Goal: Find specific page/section: Find specific page/section

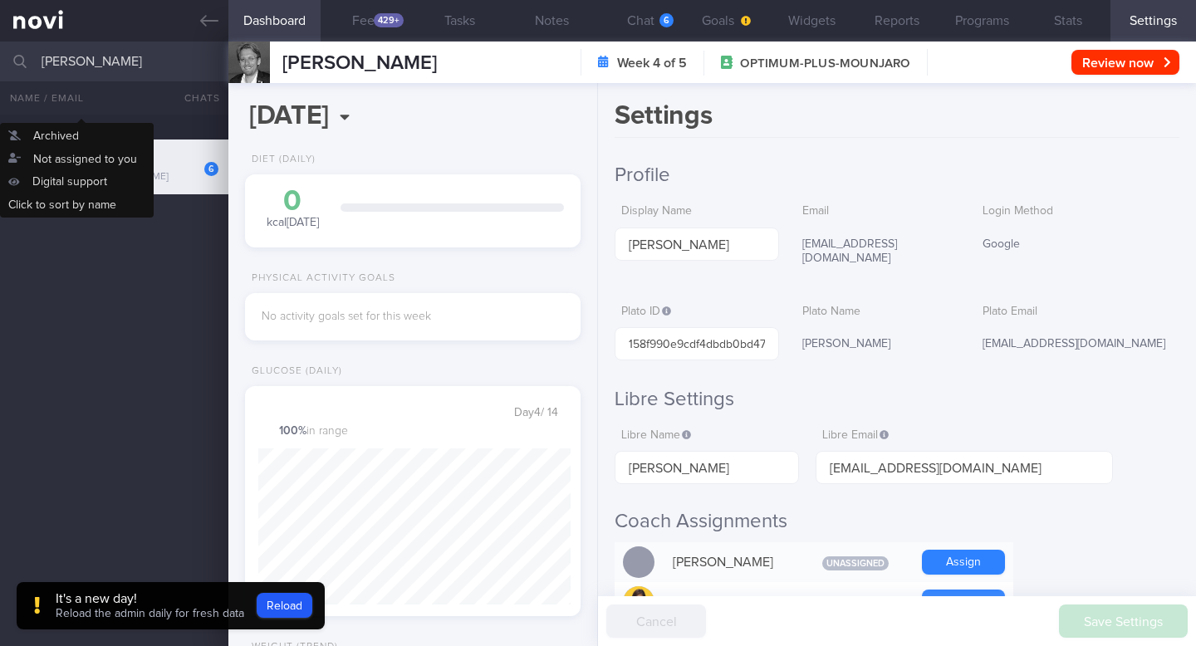
scroll to position [601, 0]
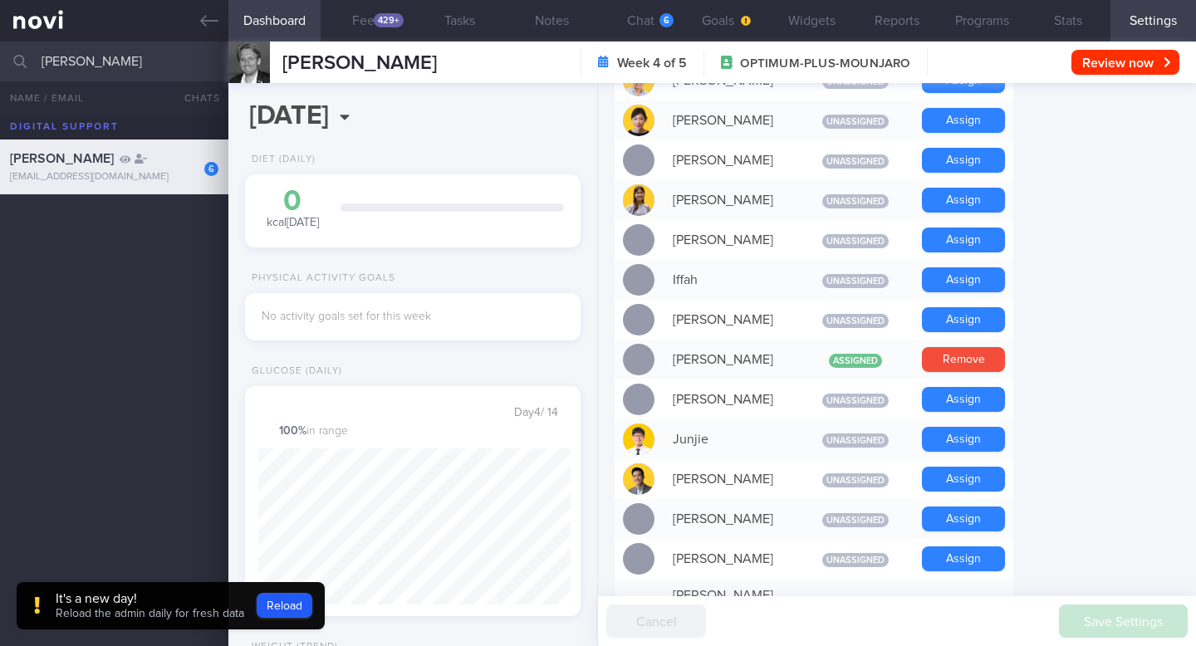
drag, startPoint x: 106, startPoint y: 66, endPoint x: 0, endPoint y: 66, distance: 106.3
click at [0, 66] on input "jan gruber" at bounding box center [598, 62] width 1196 height 40
type input "dane lim"
click at [59, 239] on div "Dane Lim Kiat Keng dane-6@hotmail.com" at bounding box center [598, 221] width 1196 height 55
type input "2025-09-29"
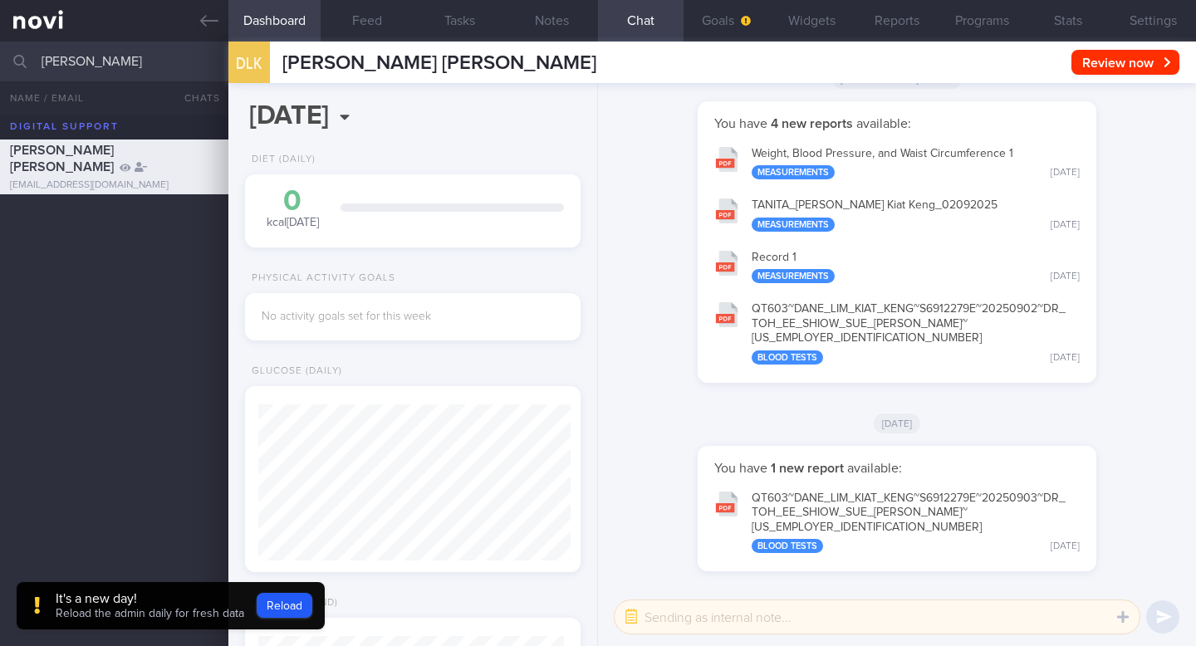
scroll to position [156, 312]
click at [276, 593] on button "Reload" at bounding box center [285, 605] width 56 height 25
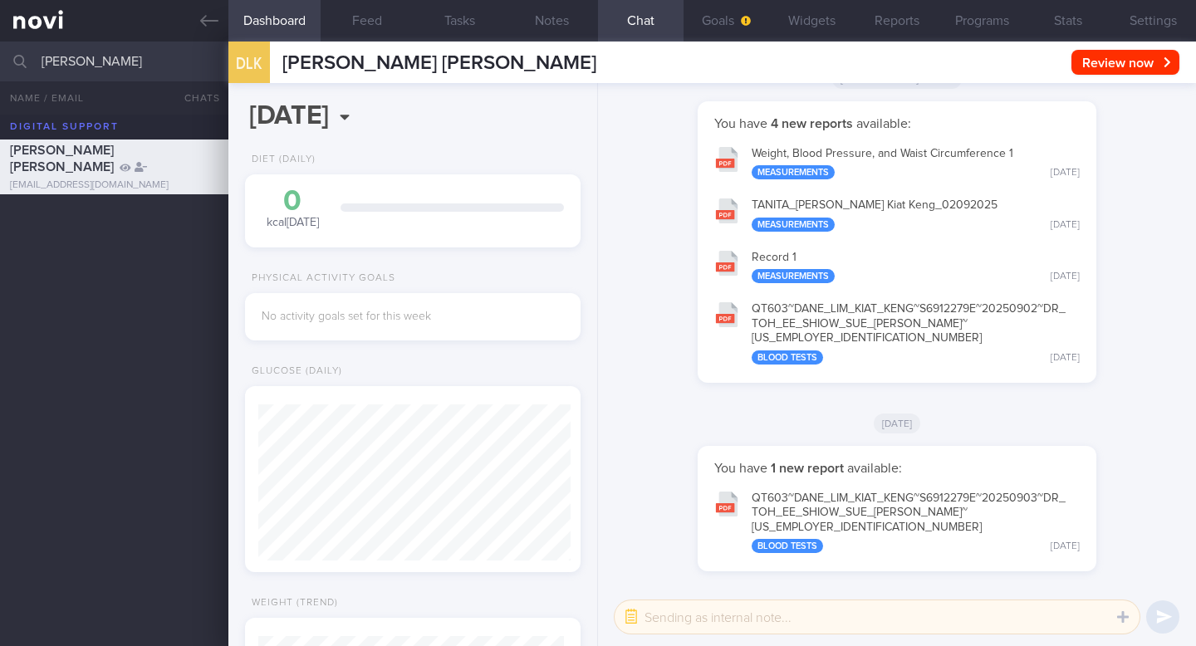
scroll to position [156, 312]
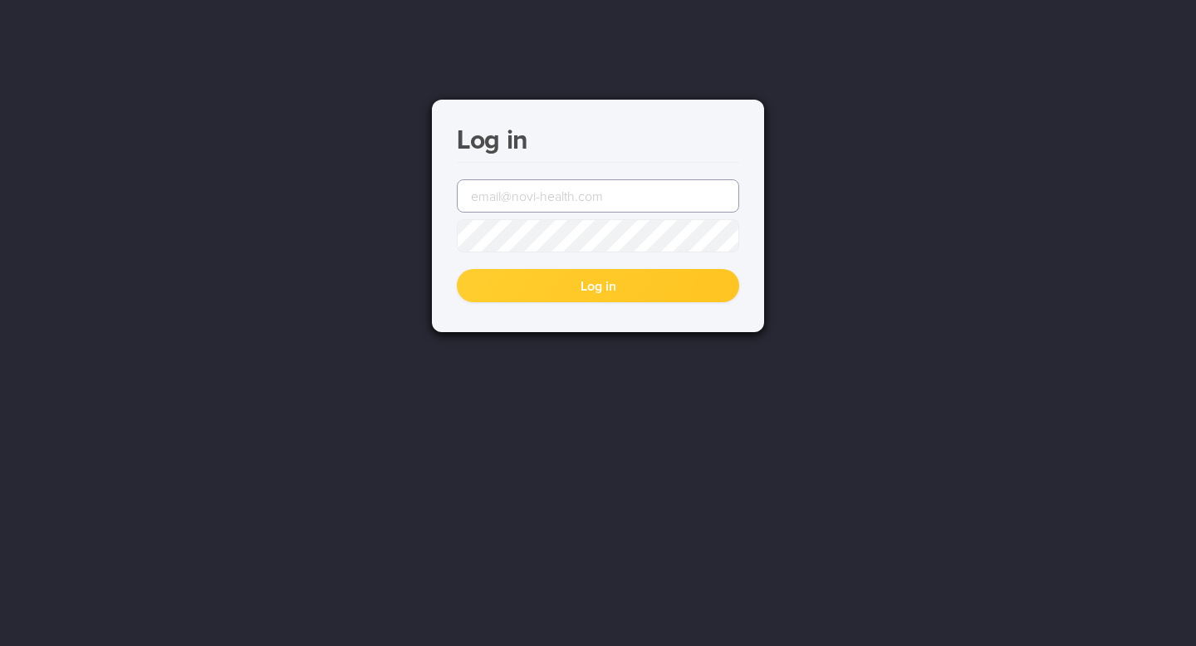
type input "[EMAIL_ADDRESS][DOMAIN_NAME]"
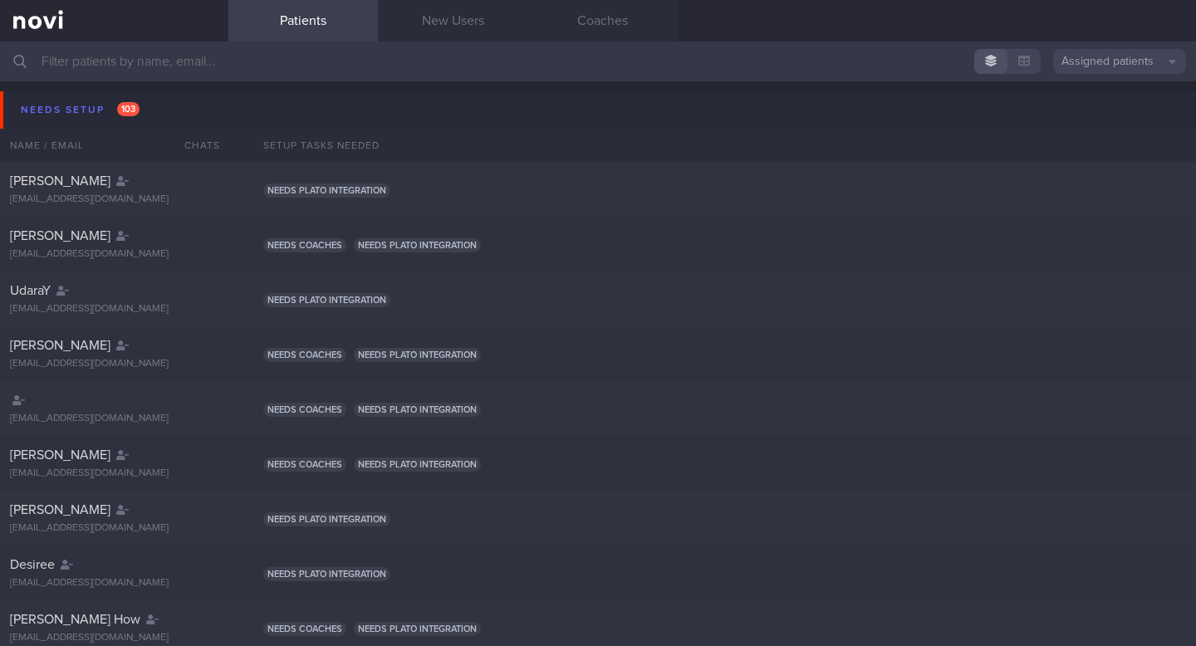
click at [88, 62] on input "text" at bounding box center [598, 62] width 1196 height 40
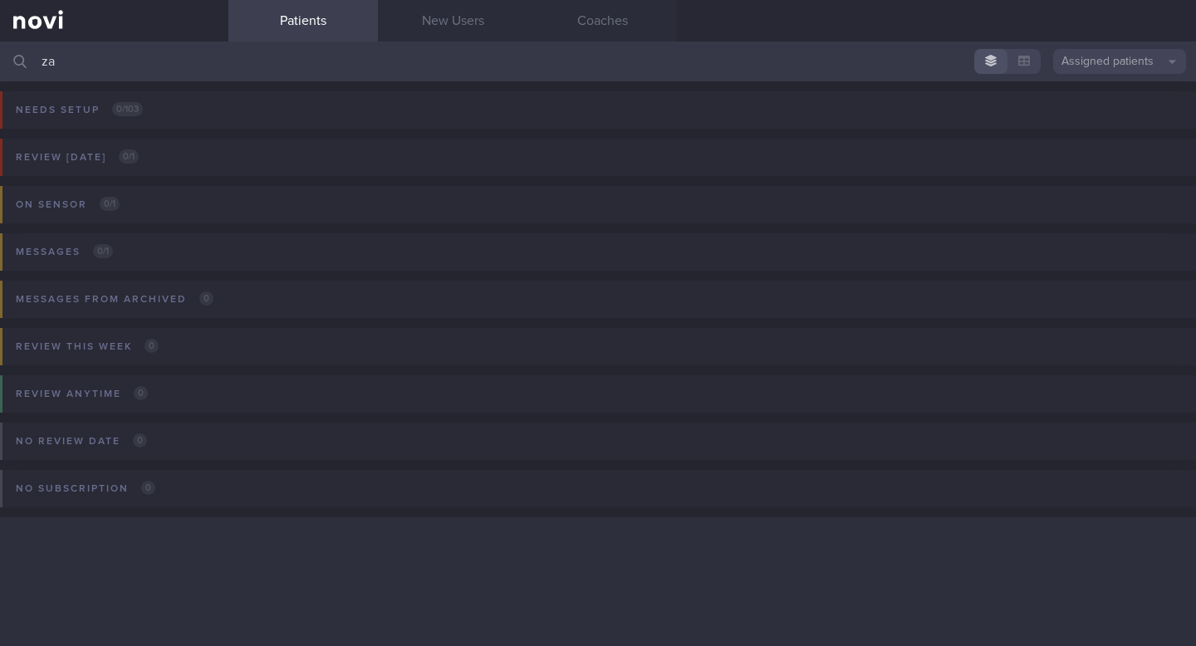
type input "z"
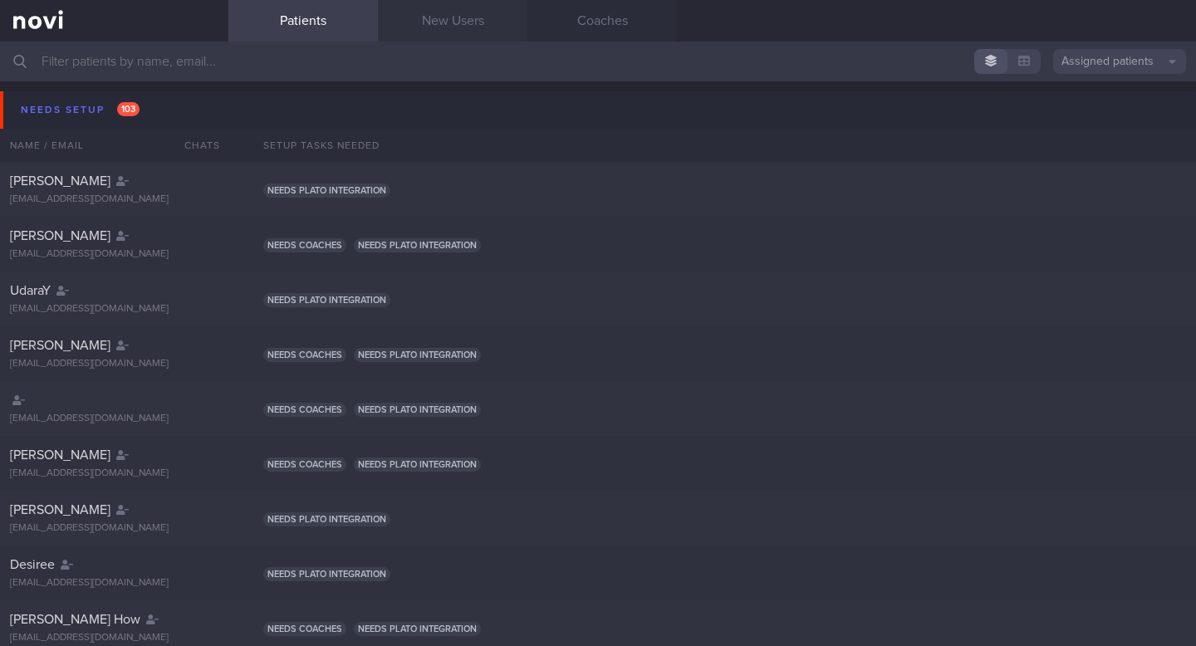
click at [478, 19] on link "New Users" at bounding box center [452, 21] width 149 height 42
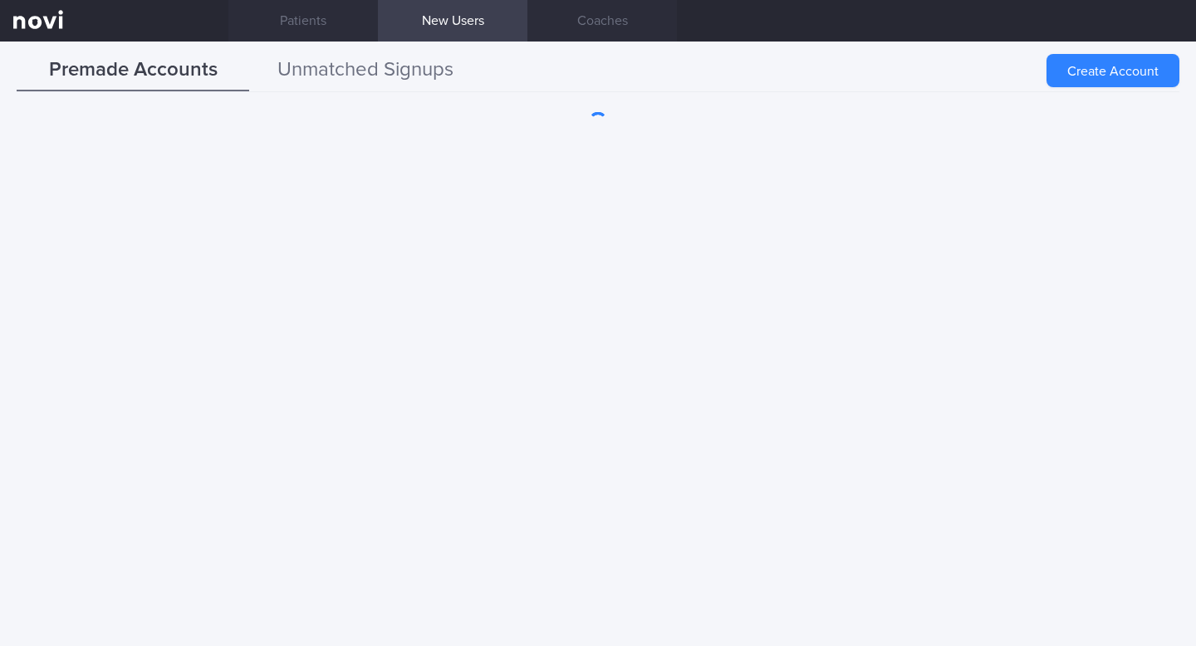
click at [365, 71] on button "Unmatched Signups" at bounding box center [365, 71] width 232 height 42
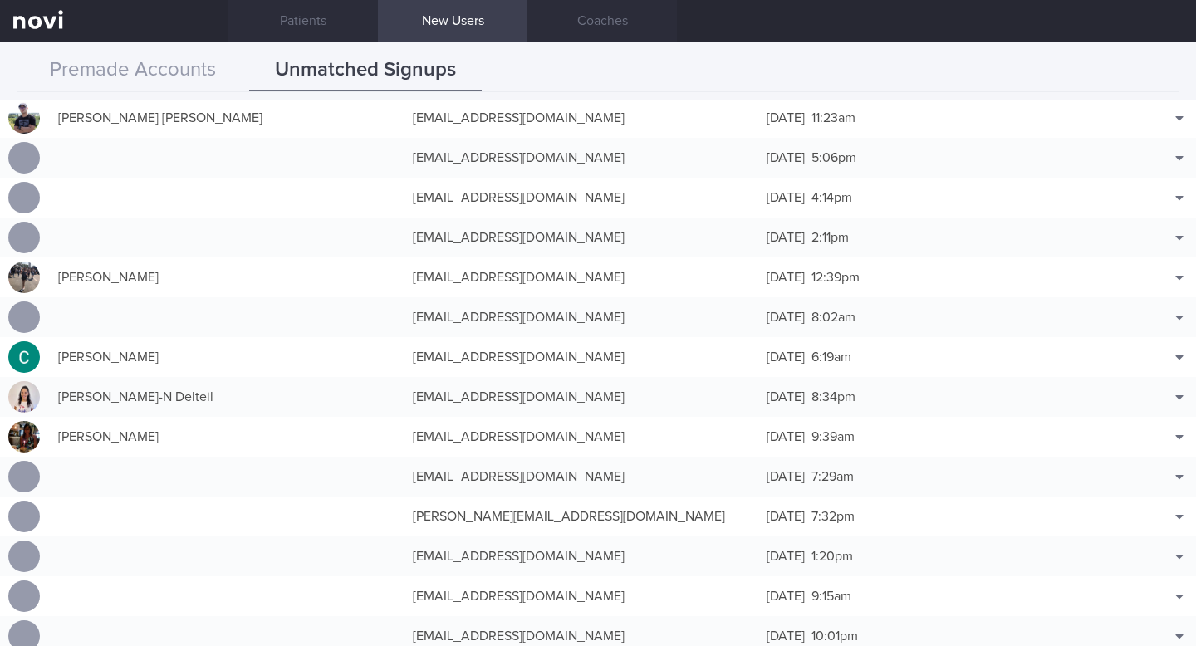
scroll to position [1184, 0]
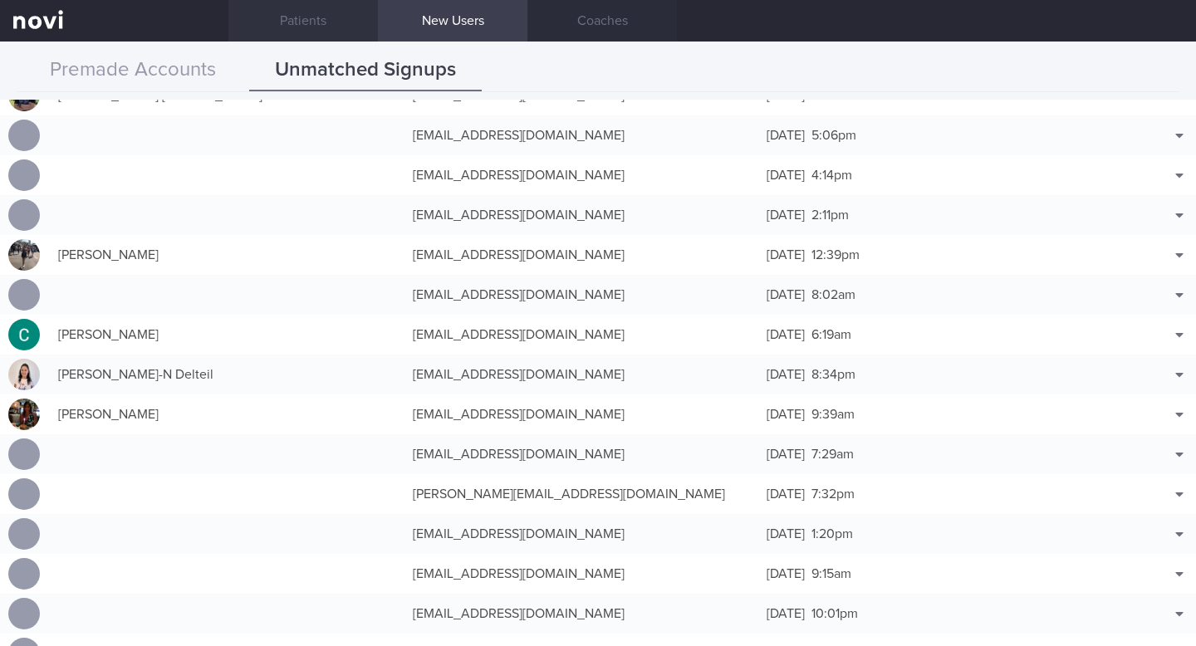
click at [287, 33] on link "Patients" at bounding box center [302, 21] width 149 height 42
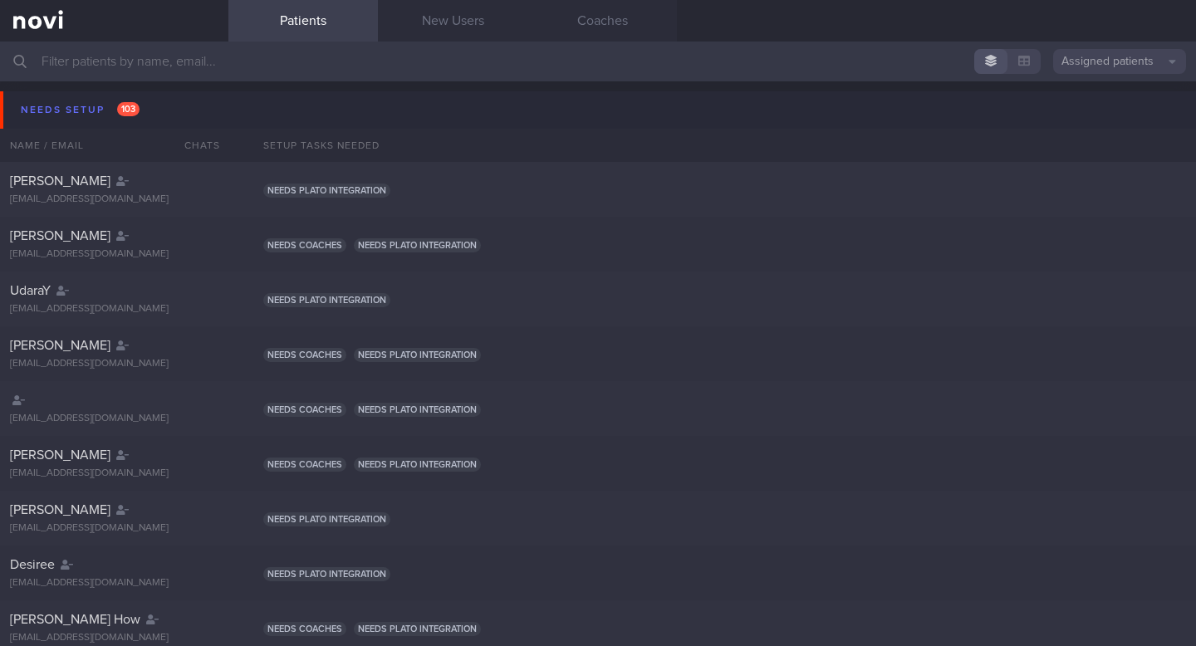
click at [215, 67] on input "text" at bounding box center [598, 62] width 1196 height 40
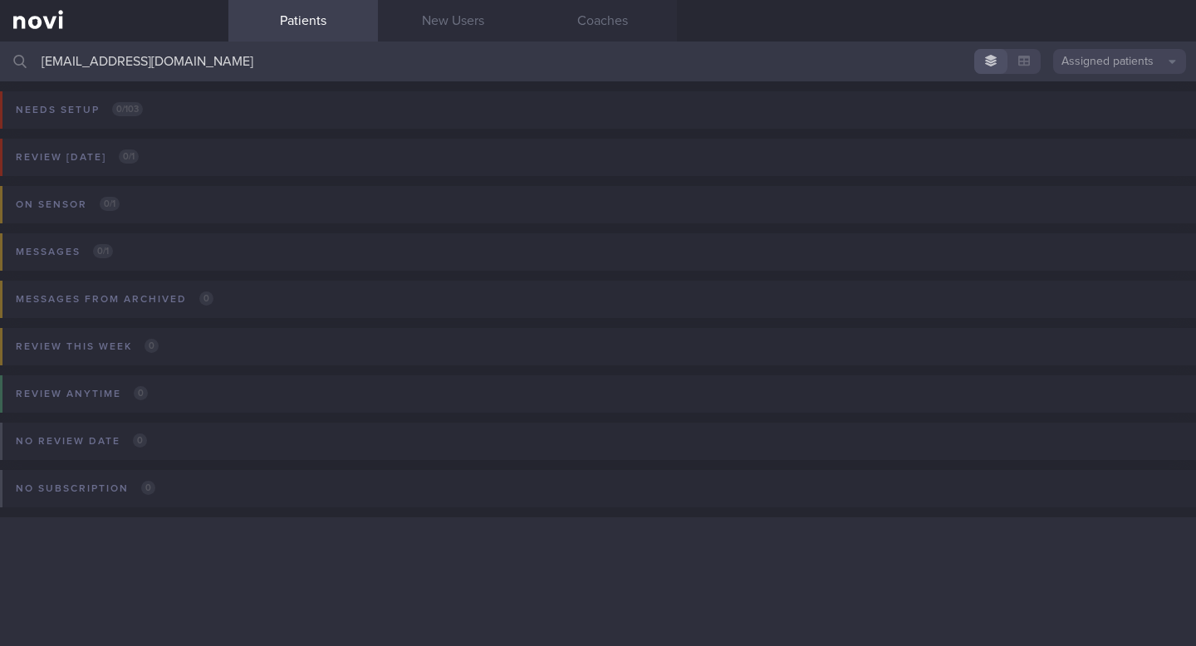
type input "[EMAIL_ADDRESS][DOMAIN_NAME]"
